Goal: Information Seeking & Learning: Learn about a topic

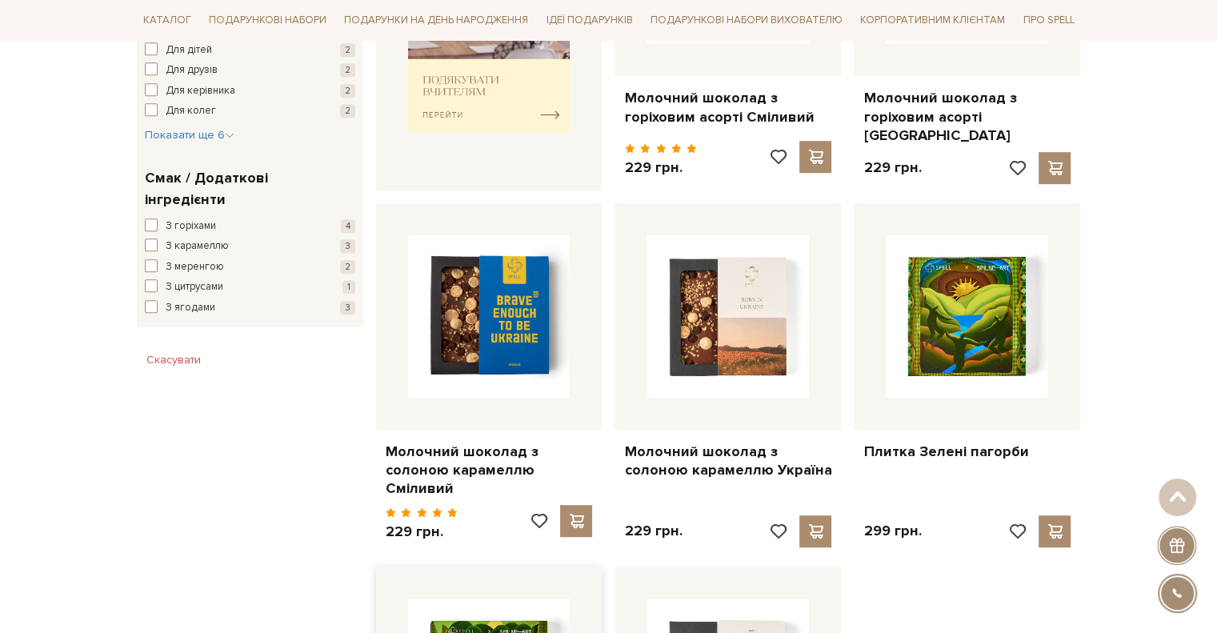
scroll to position [1121, 0]
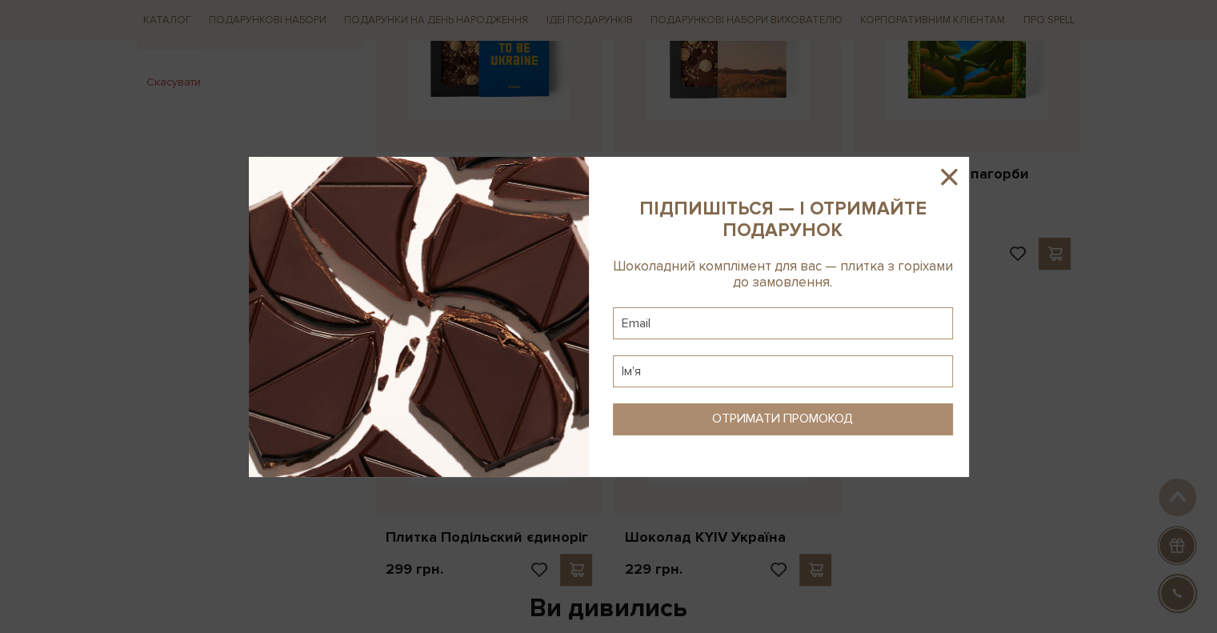
click at [950, 178] on icon at bounding box center [949, 177] width 16 height 16
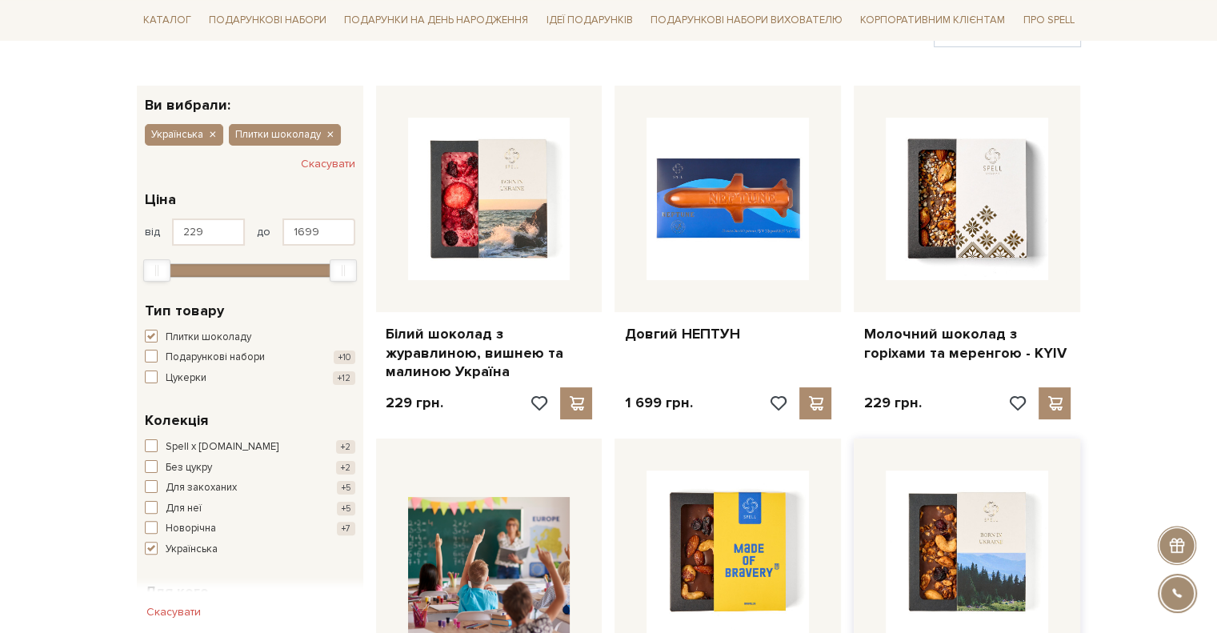
scroll to position [400, 0]
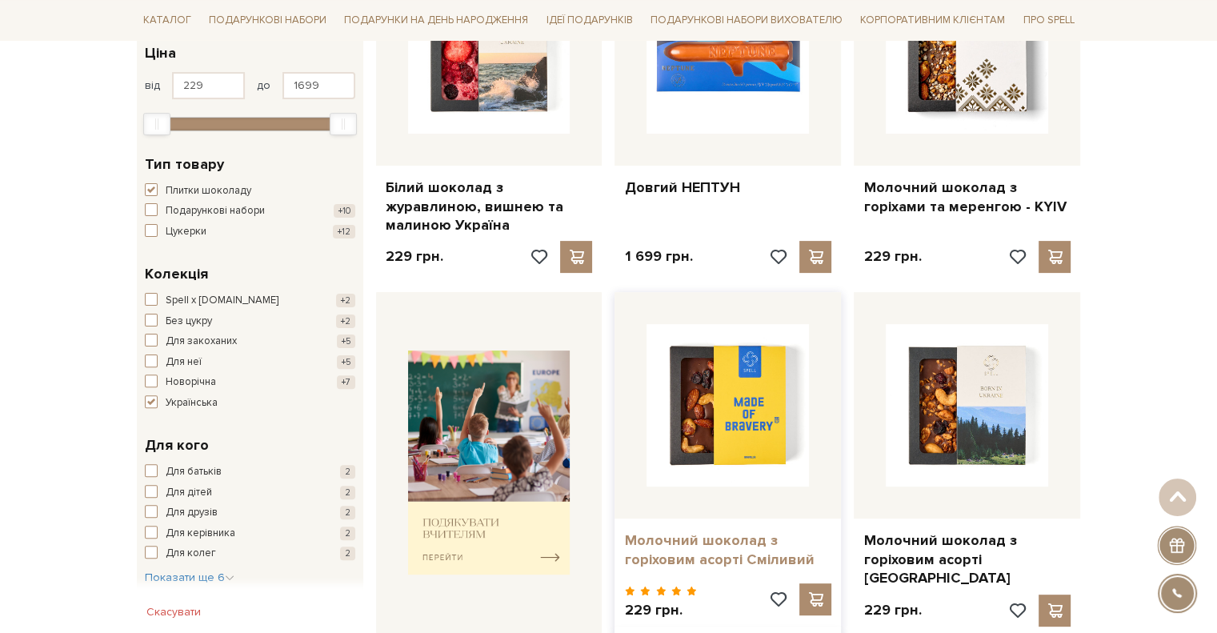
click at [716, 531] on link "Молочний шоколад з горіховим асорті Сміливий" at bounding box center [727, 550] width 207 height 38
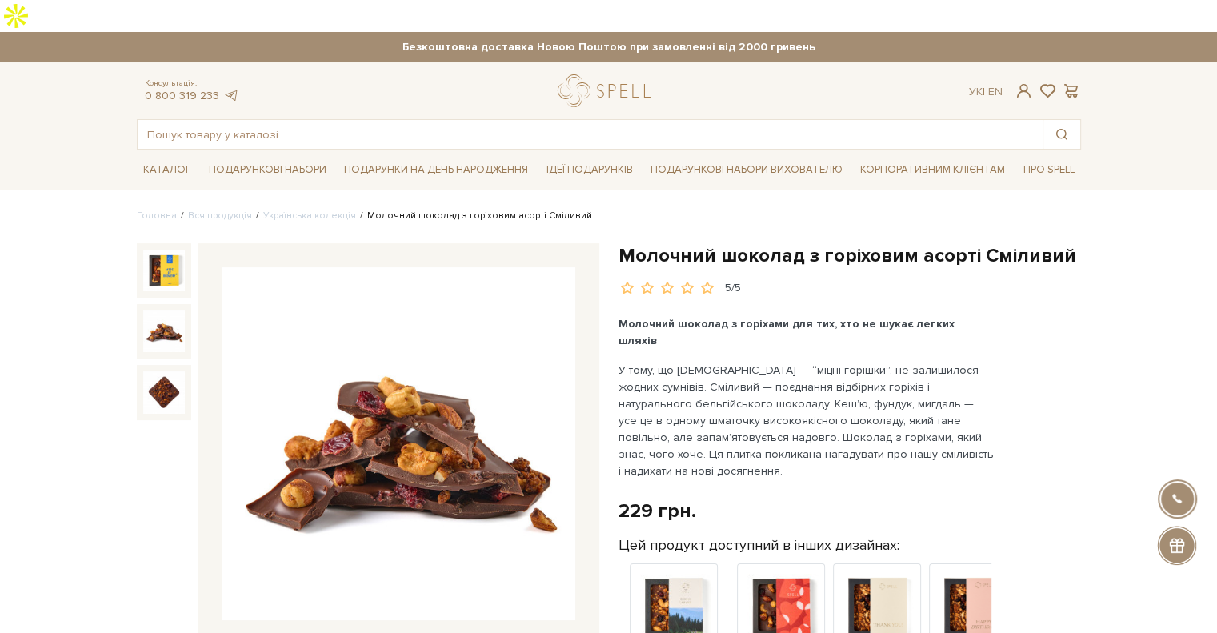
click at [163, 311] on img at bounding box center [164, 332] width 42 height 42
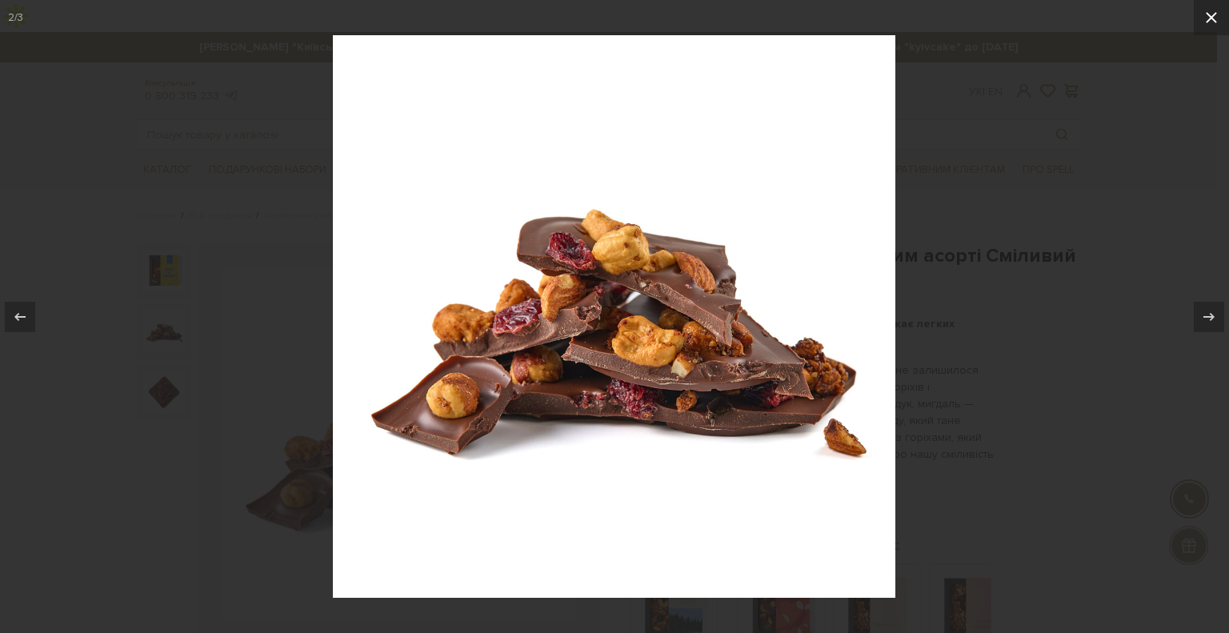
click at [1215, 12] on icon at bounding box center [1211, 17] width 19 height 19
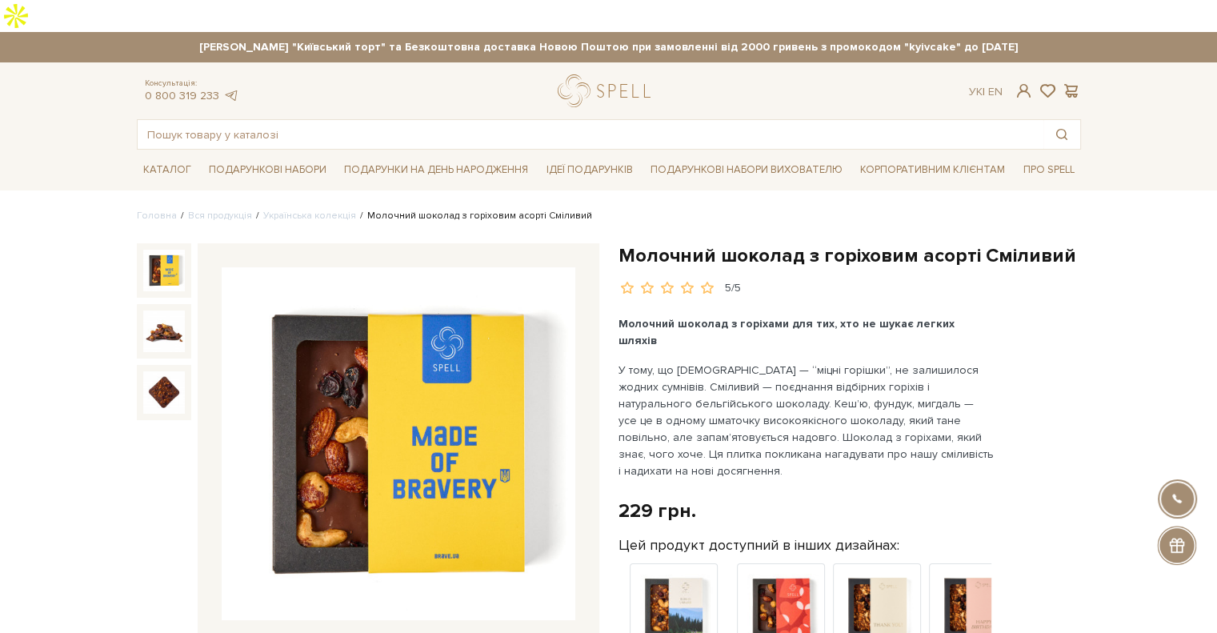
click at [154, 250] on img at bounding box center [164, 271] width 42 height 42
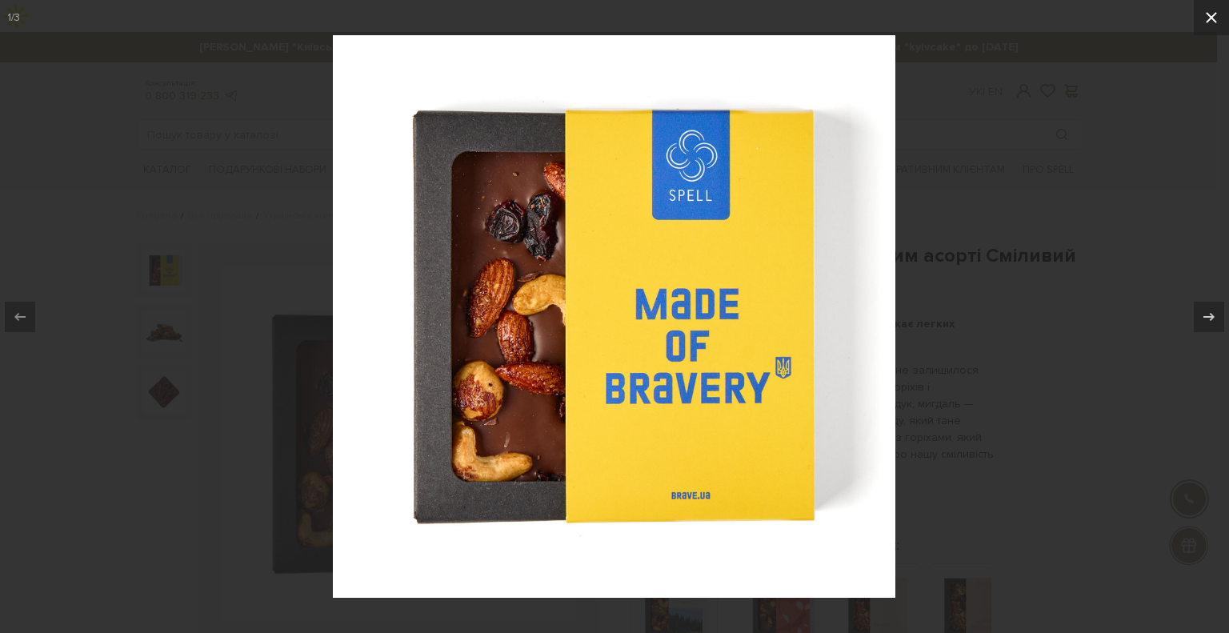
click at [1217, 13] on icon at bounding box center [1211, 17] width 19 height 19
